Goal: Task Accomplishment & Management: Manage account settings

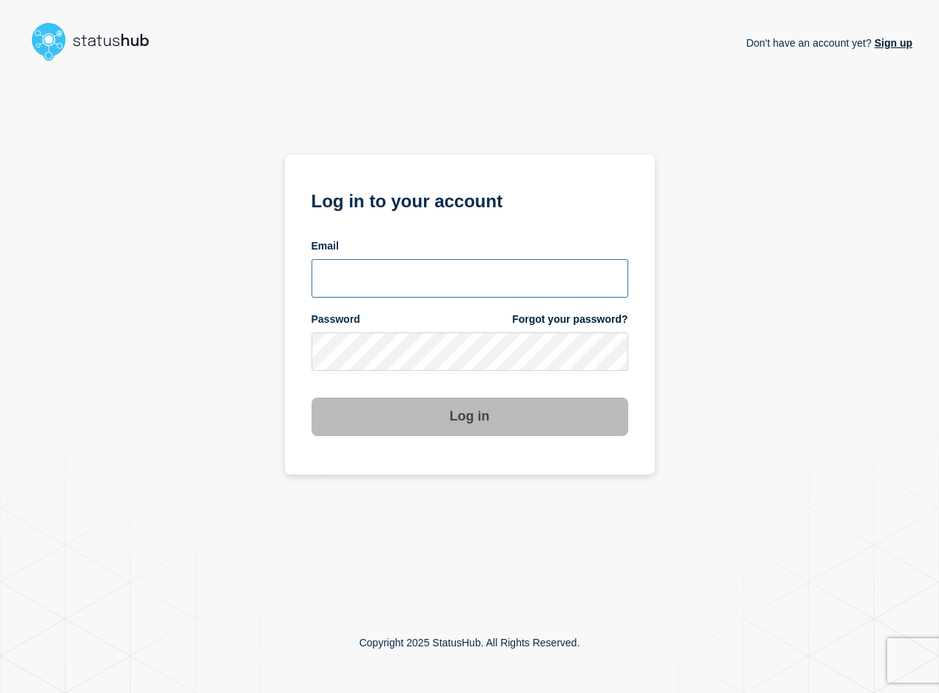
type input "[EMAIL_ADDRESS][DOMAIN_NAME]"
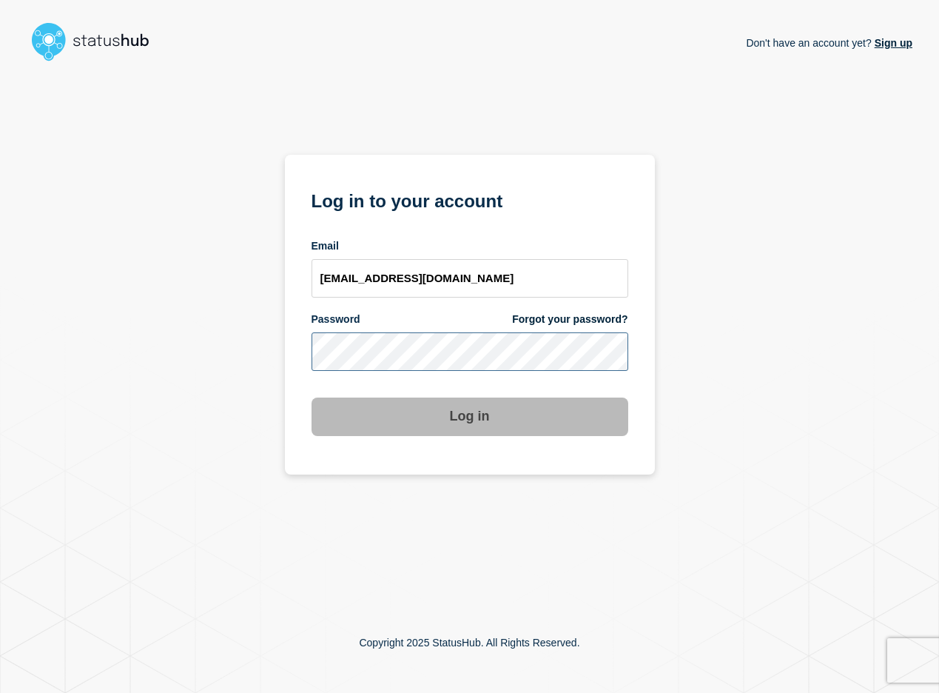
click at [469, 417] on button "Log in" at bounding box center [470, 416] width 317 height 38
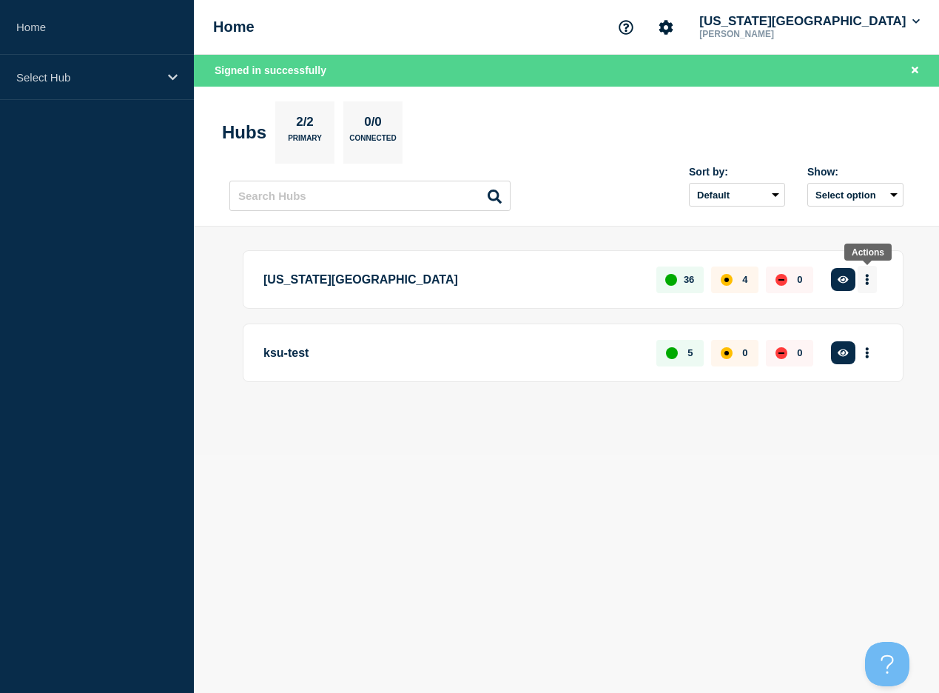
click at [867, 279] on icon "More actions" at bounding box center [867, 279] width 3 height 11
click at [849, 372] on link "View Status Page" at bounding box center [861, 366] width 109 height 13
click at [368, 278] on p "[US_STATE][GEOGRAPHIC_DATA]" at bounding box center [451, 279] width 376 height 27
click at [677, 275] on div "36" at bounding box center [679, 279] width 47 height 27
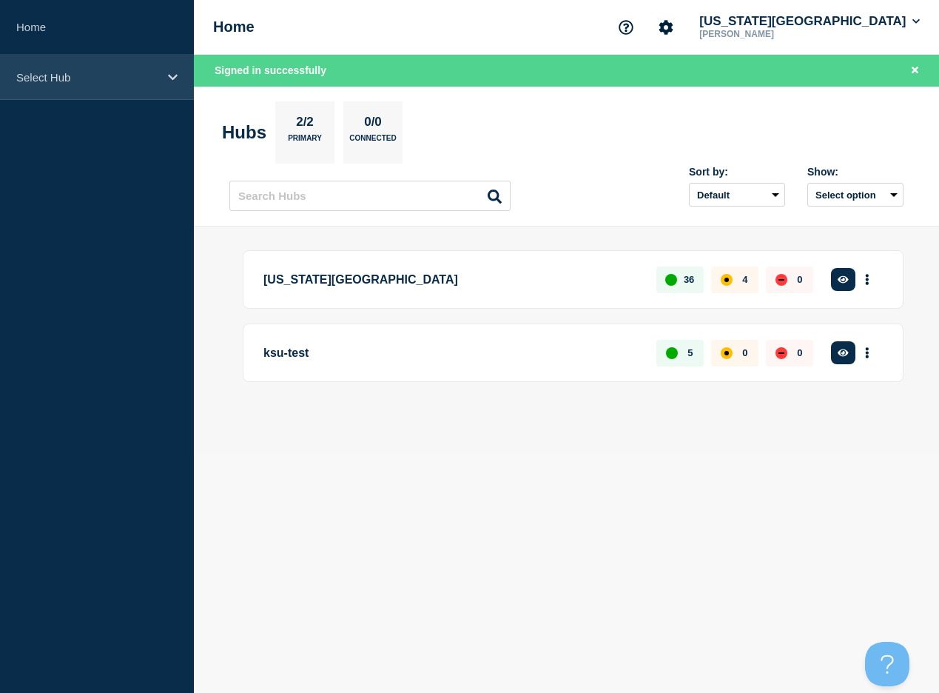
click at [171, 90] on div "Select Hub" at bounding box center [97, 77] width 194 height 45
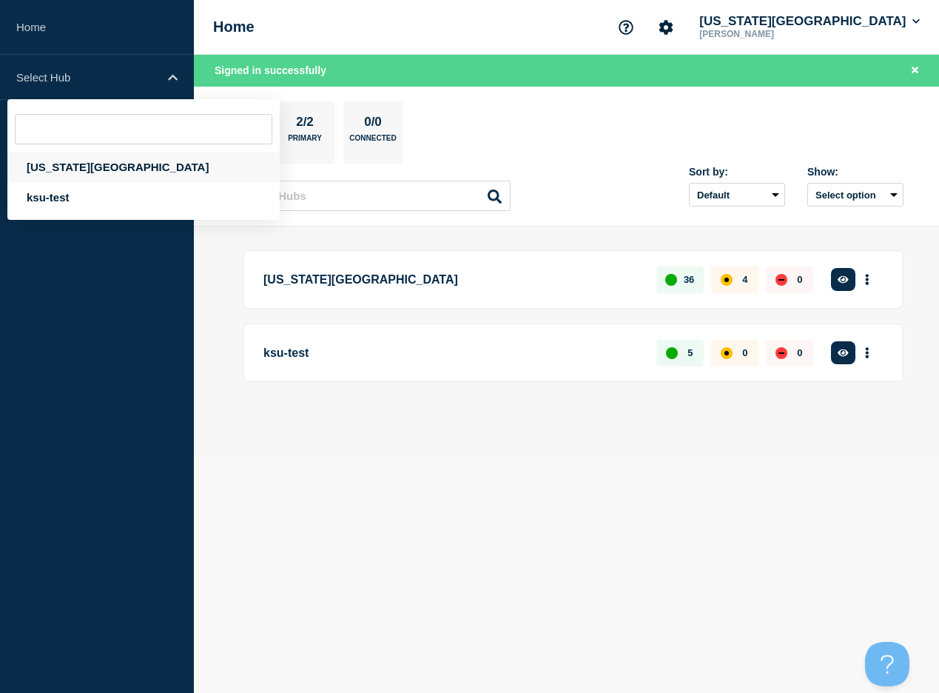
click at [132, 166] on div "Kansas State University" at bounding box center [143, 167] width 272 height 30
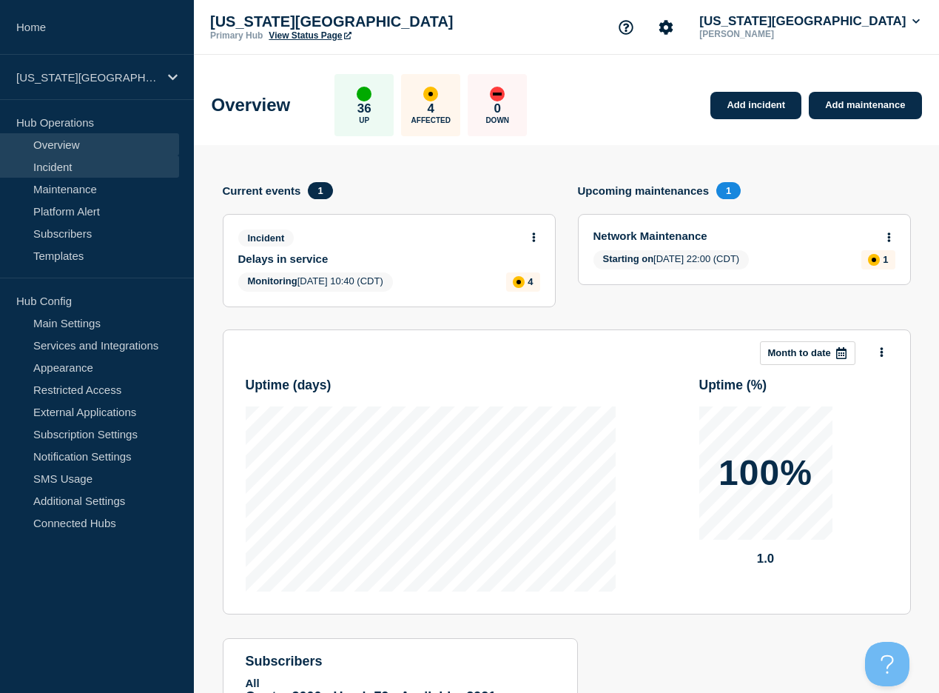
click at [116, 168] on link "Incident" at bounding box center [89, 166] width 179 height 22
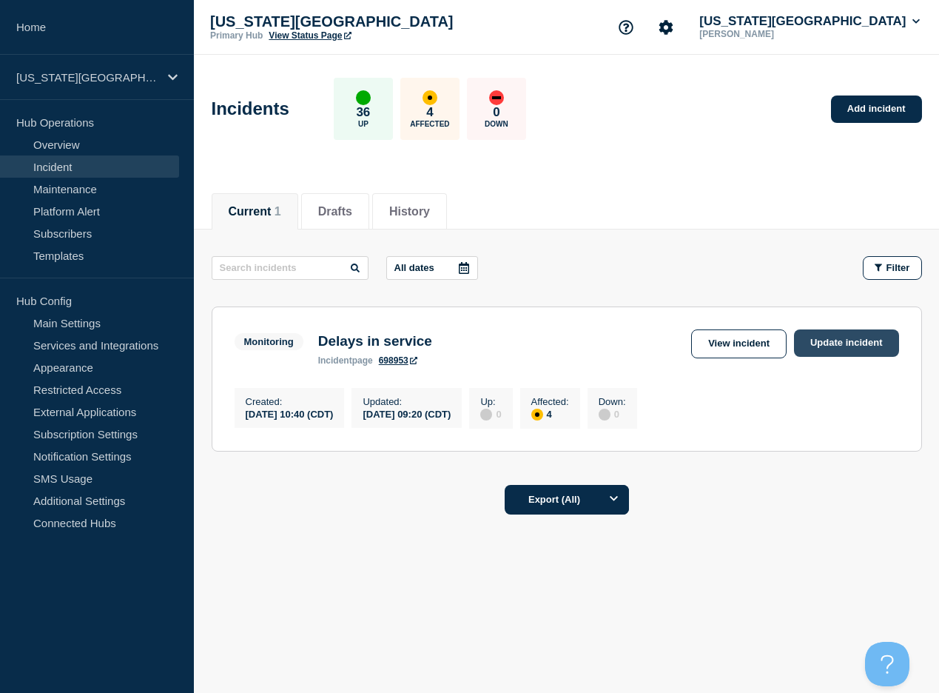
click at [837, 351] on link "Update incident" at bounding box center [846, 342] width 105 height 27
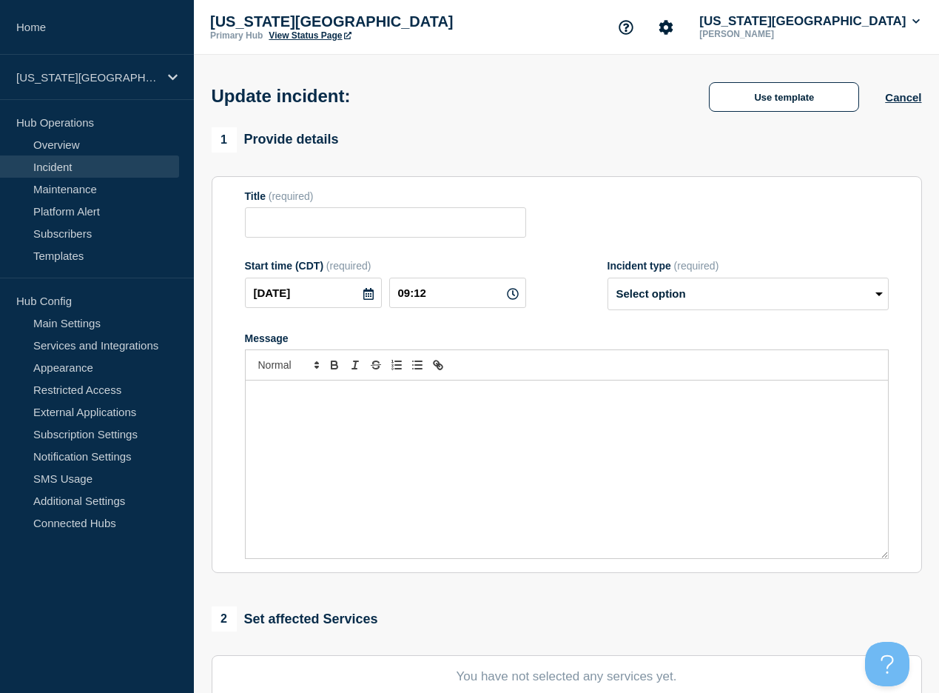
type input "Delays in service"
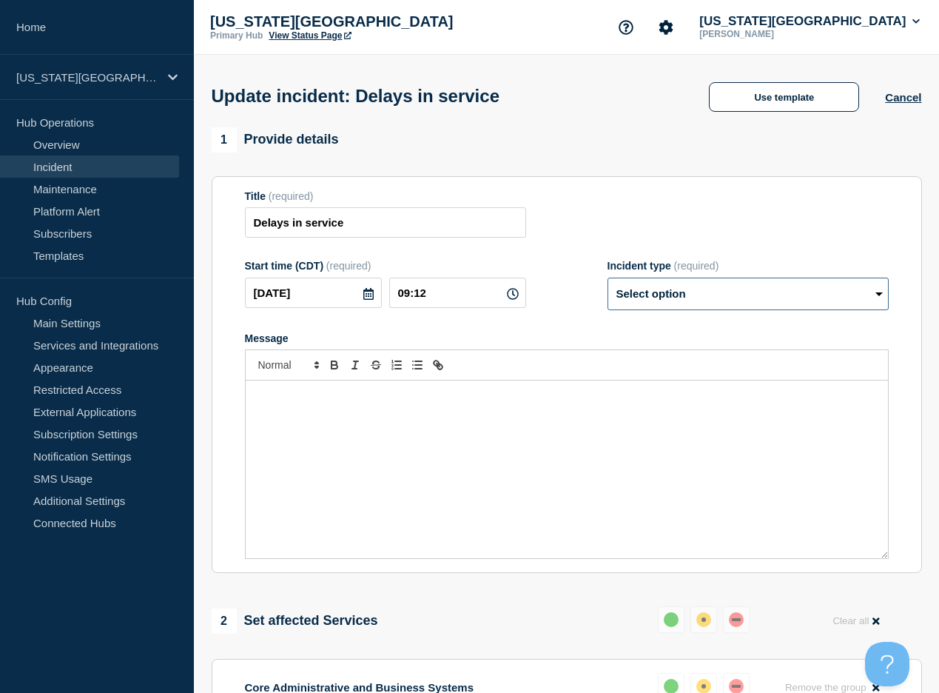
select select "resolved"
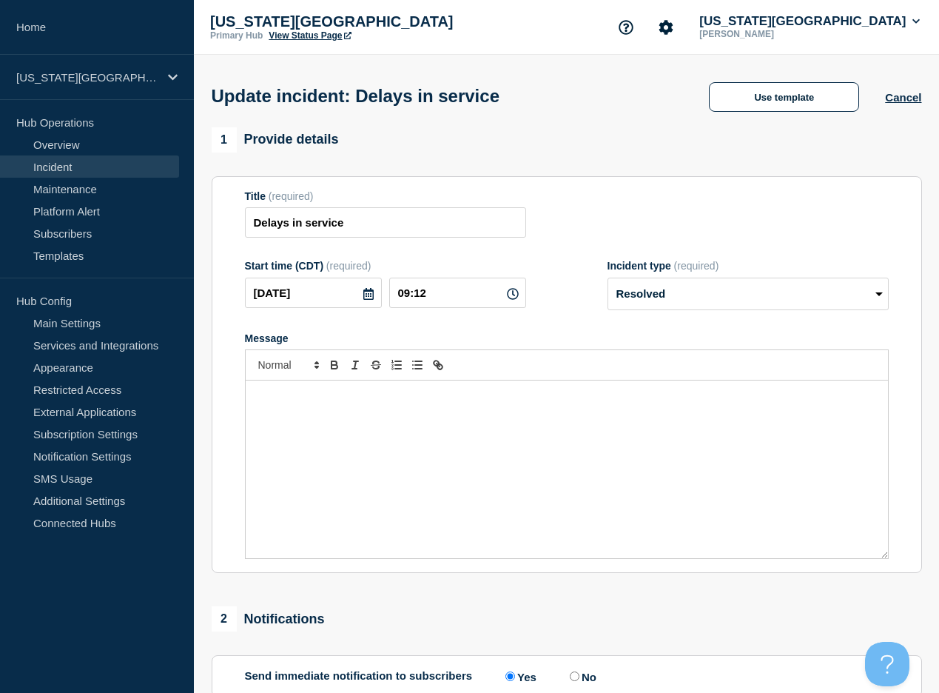
click at [380, 487] on div "Message" at bounding box center [567, 469] width 642 height 178
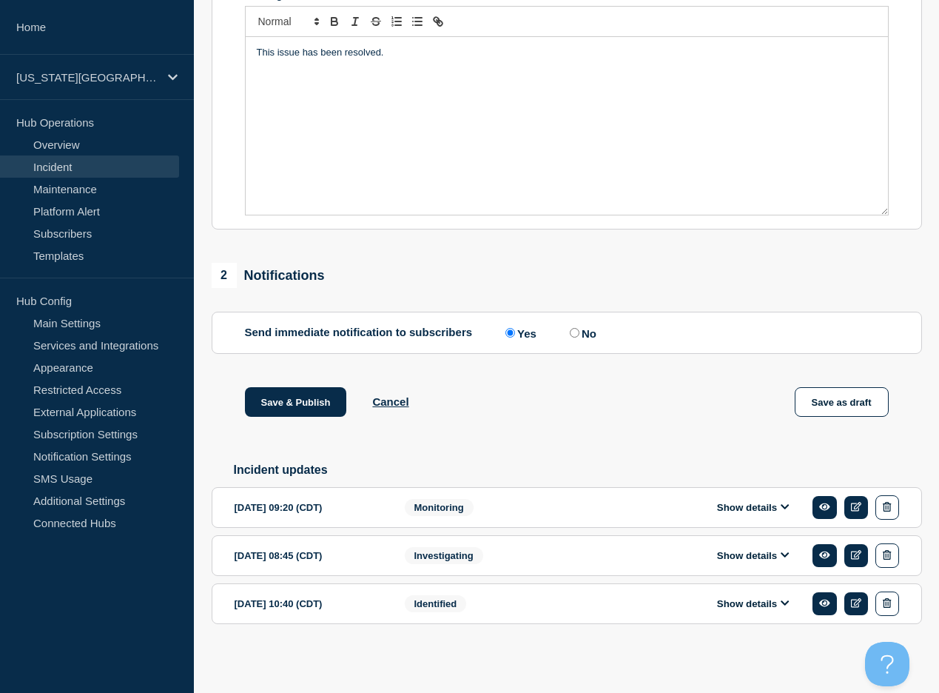
scroll to position [366, 0]
click at [312, 388] on button "Save & Publish" at bounding box center [296, 402] width 102 height 30
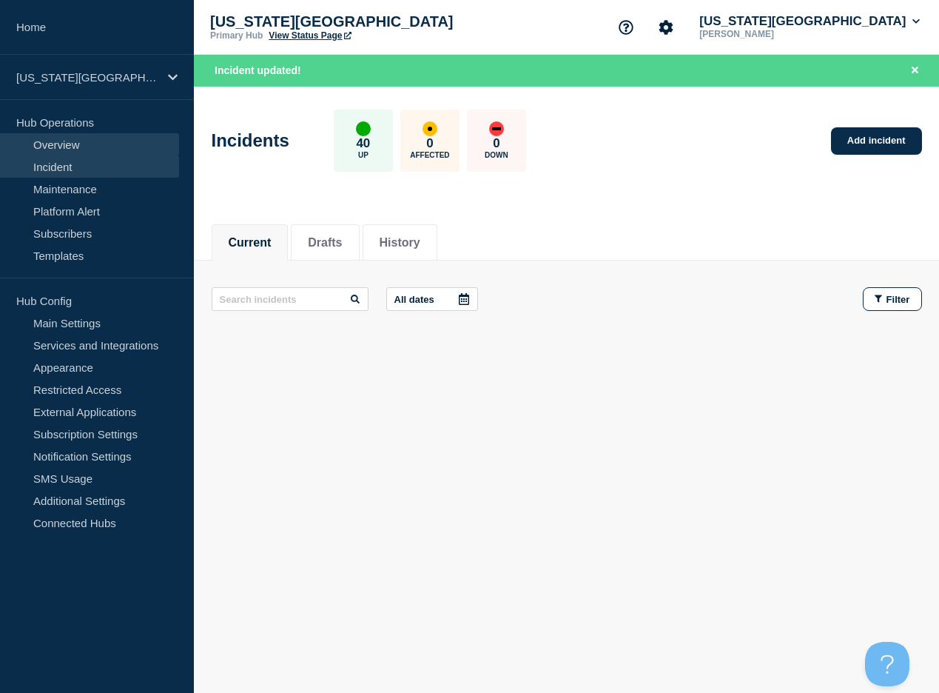
click at [82, 142] on link "Overview" at bounding box center [89, 144] width 179 height 22
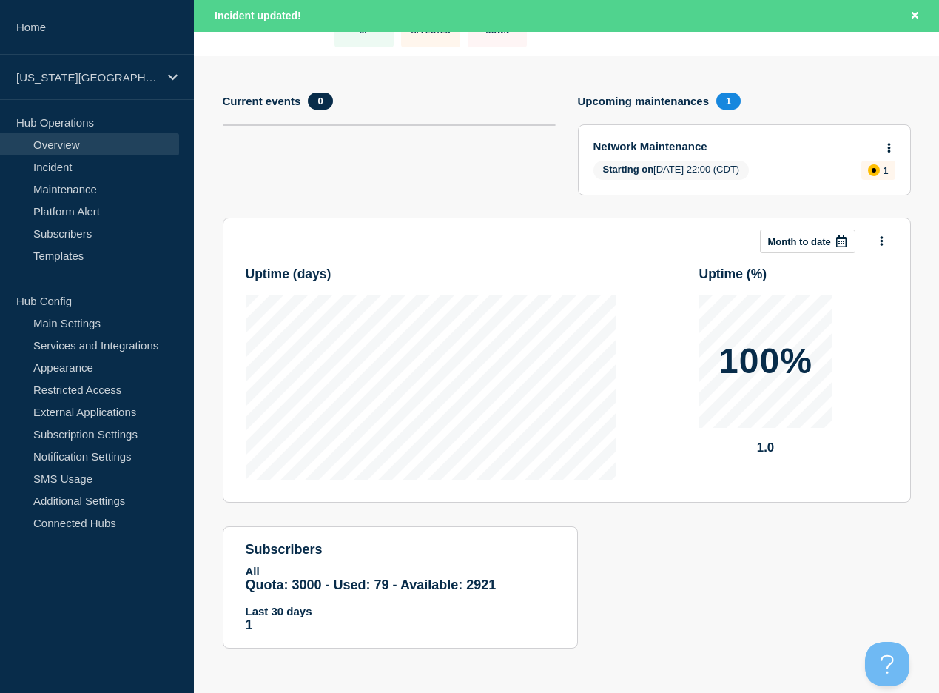
scroll to position [141, 0]
click at [641, 95] on h4 "Upcoming maintenances" at bounding box center [644, 101] width 132 height 13
click at [127, 76] on p "Kansas State University" at bounding box center [87, 77] width 142 height 13
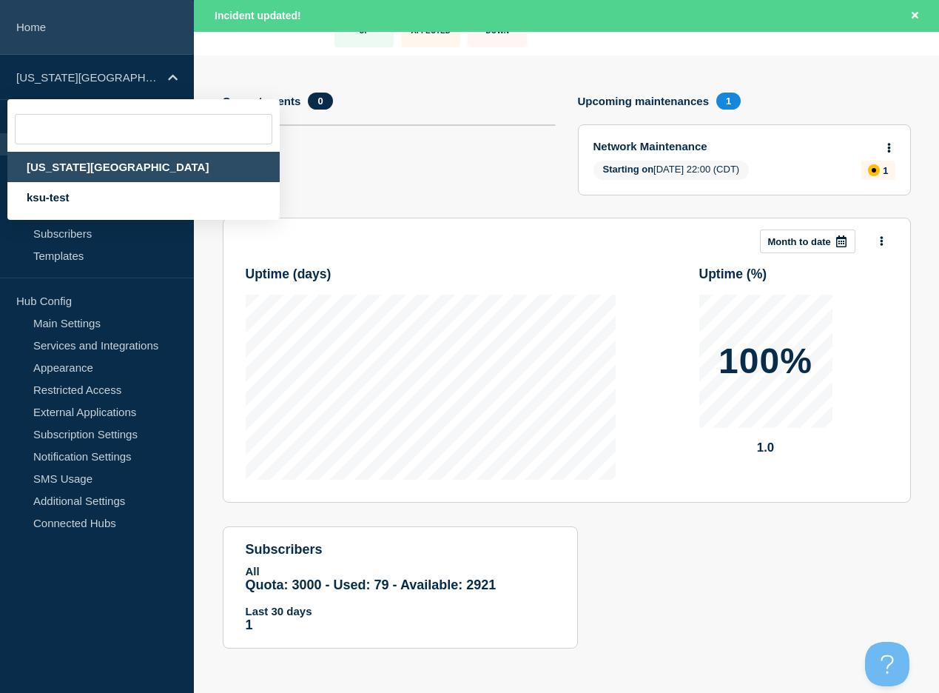
click at [75, 47] on link "Home" at bounding box center [97, 27] width 194 height 55
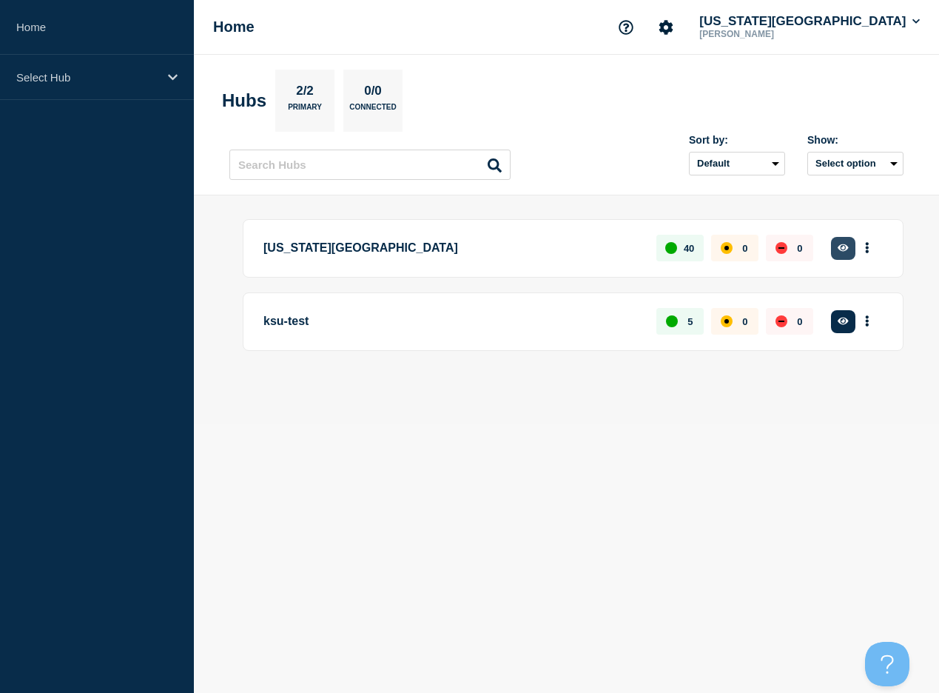
click at [852, 251] on button "button" at bounding box center [843, 248] width 24 height 23
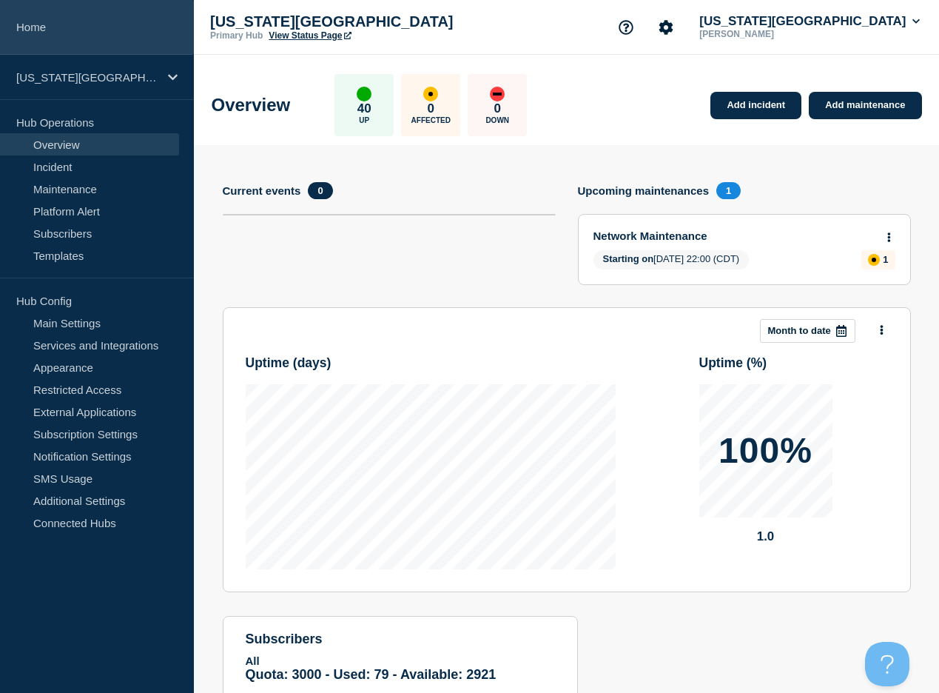
click at [31, 27] on link "Home" at bounding box center [97, 27] width 194 height 55
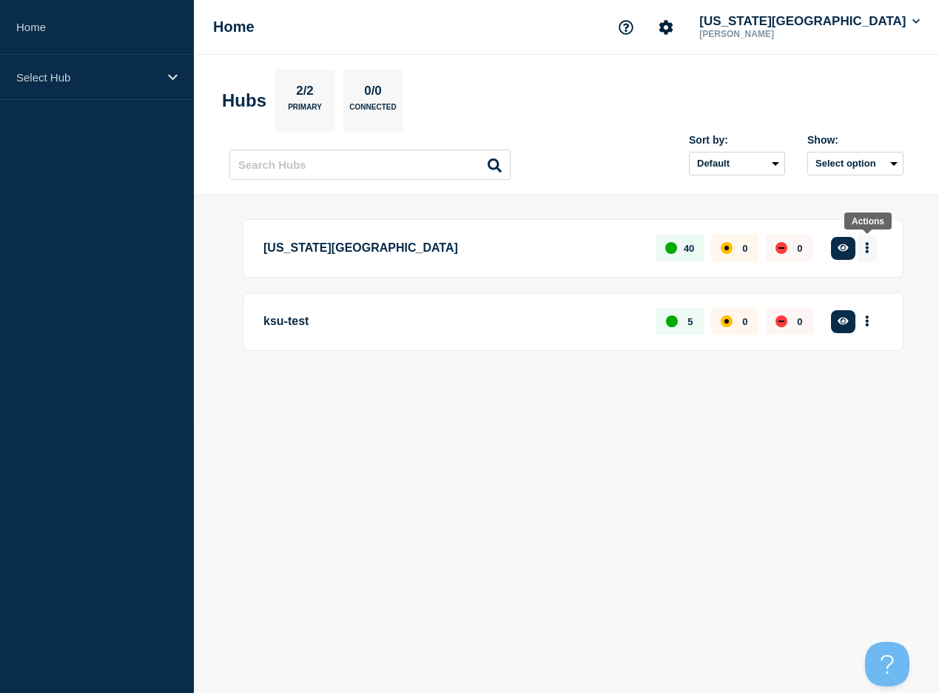
click at [869, 256] on button "More actions" at bounding box center [867, 248] width 19 height 27
click at [843, 337] on link "View Status Page" at bounding box center [861, 335] width 109 height 13
